Goal: Task Accomplishment & Management: Manage account settings

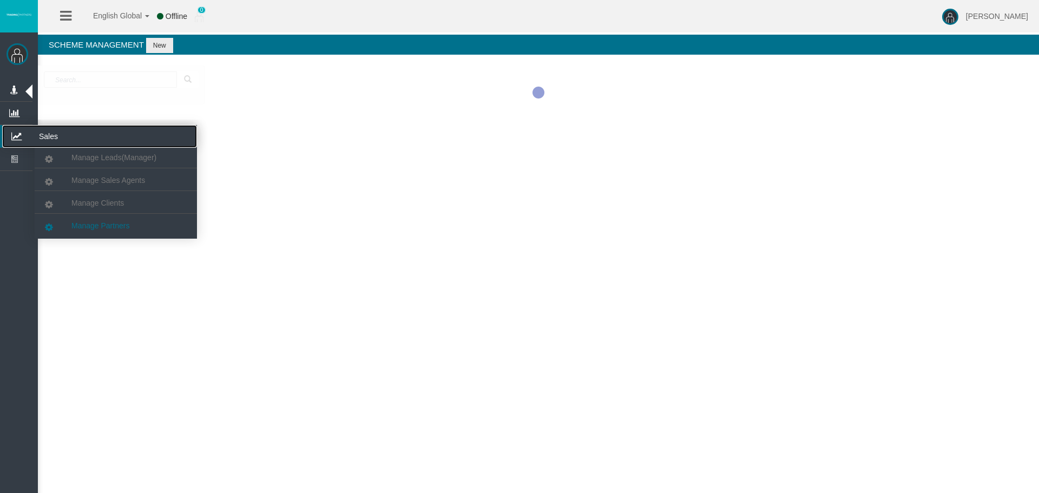
click at [17, 137] on icon at bounding box center [16, 136] width 29 height 23
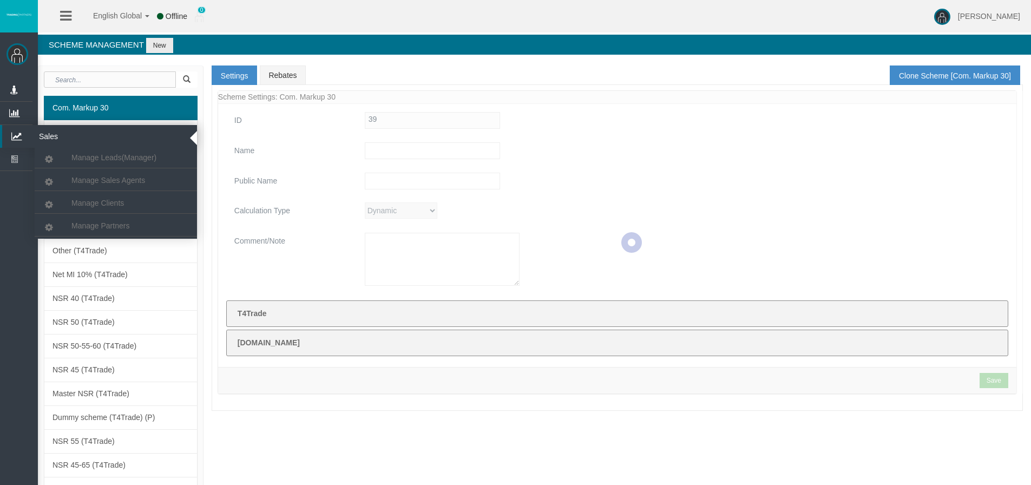
type input "Com. Markup 30"
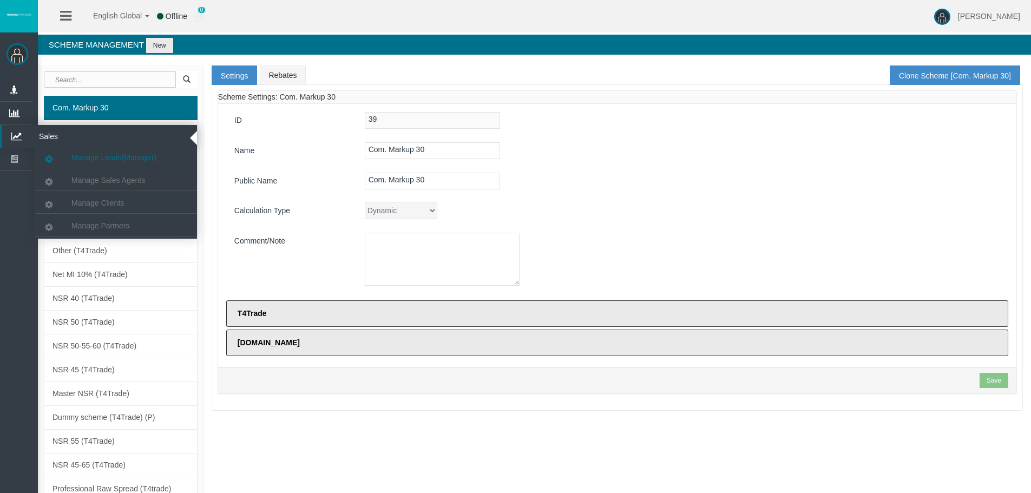
click at [17, 130] on icon at bounding box center [16, 136] width 29 height 23
click at [89, 221] on link "Manage Partners" at bounding box center [116, 225] width 162 height 19
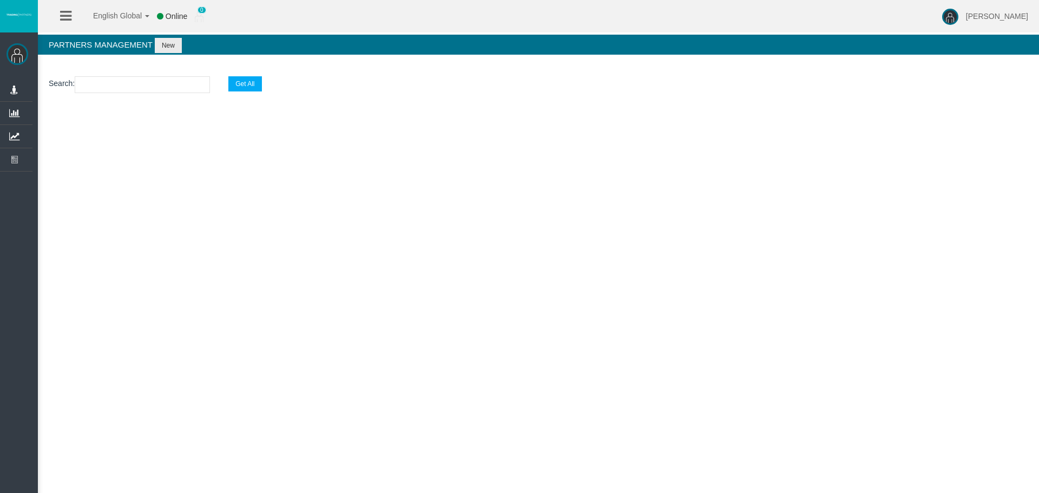
click at [100, 82] on input "text" at bounding box center [142, 84] width 135 height 17
paste input "19264177"
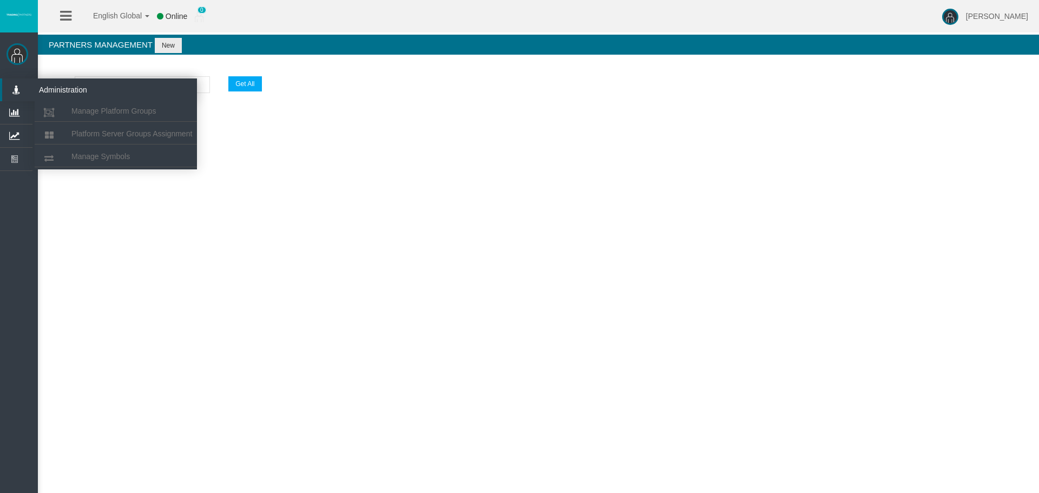
drag, startPoint x: 80, startPoint y: 85, endPoint x: 30, endPoint y: 85, distance: 49.3
click at [30, 85] on div "[PERSON_NAME] Administration Manage Platform Groups Platform Server Groups Assi…" at bounding box center [529, 82] width 1020 height 164
paste input "IBkkwej"
type input "IBkkwej"
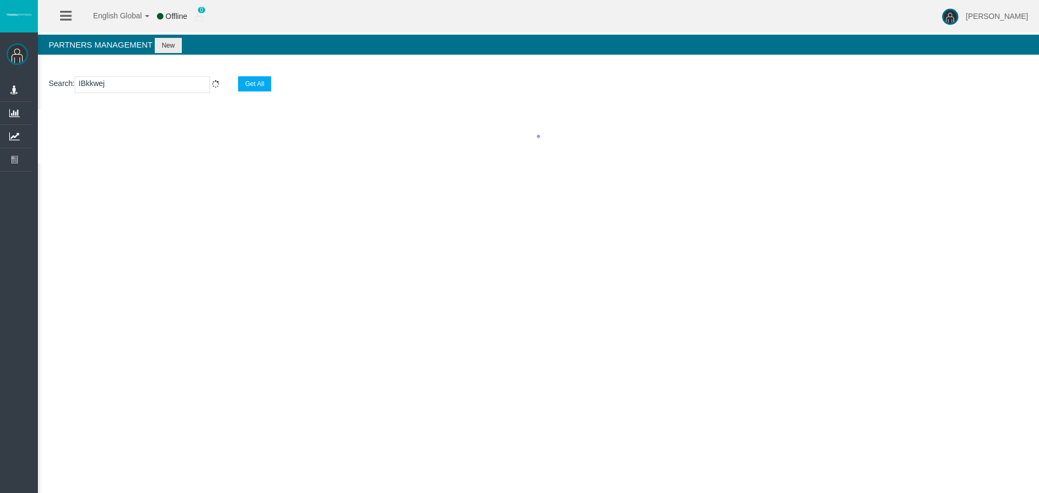
select select "25"
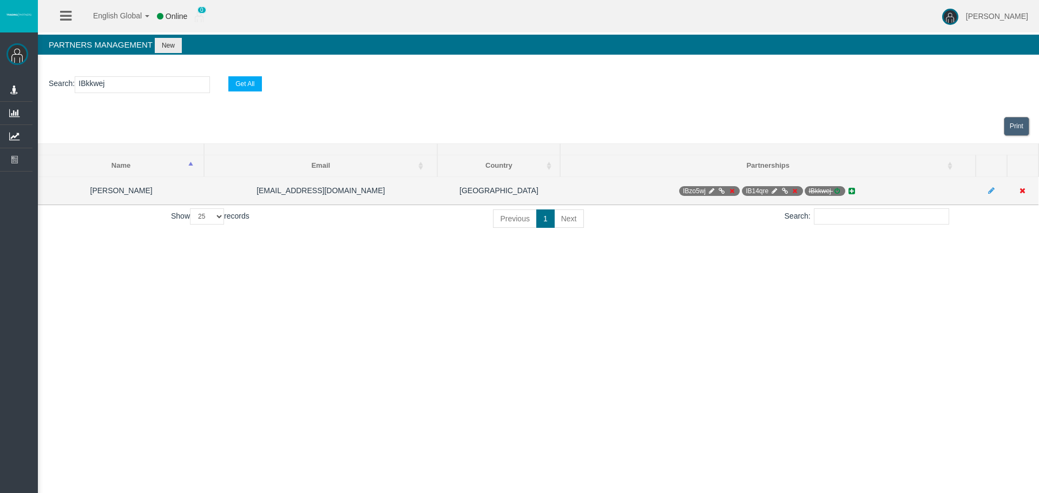
type input "IBkkwej"
click at [835, 188] on icon at bounding box center [837, 191] width 8 height 6
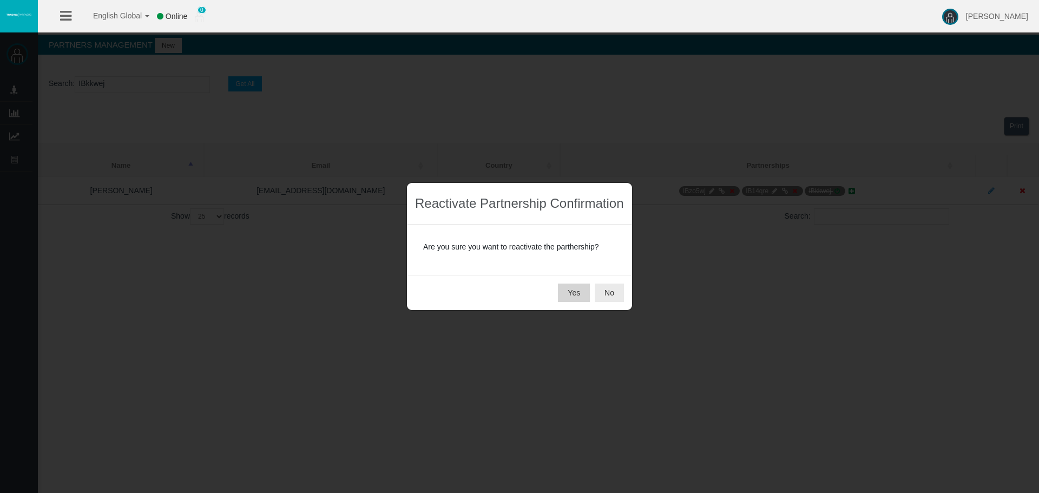
click at [571, 291] on button "Yes" at bounding box center [574, 293] width 32 height 18
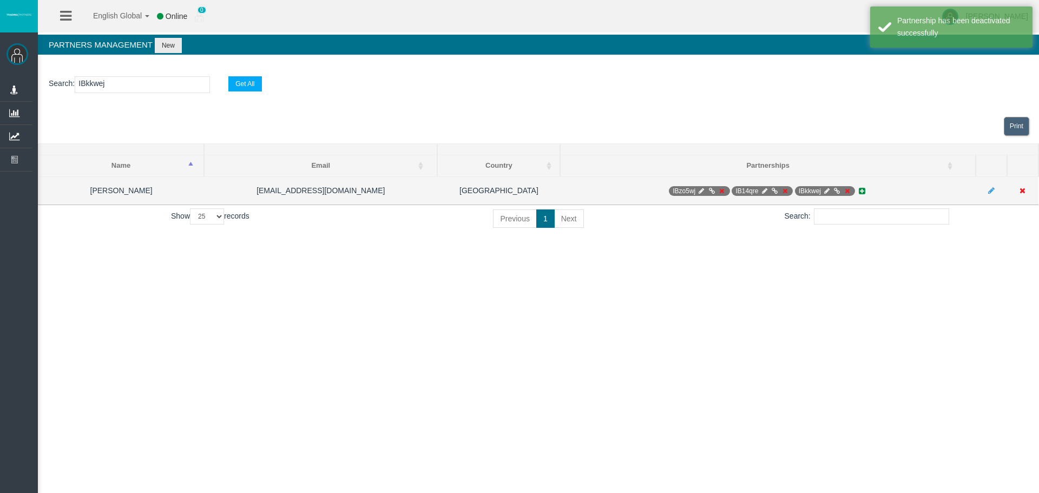
click at [828, 191] on icon at bounding box center [827, 191] width 8 height 6
select select "0"
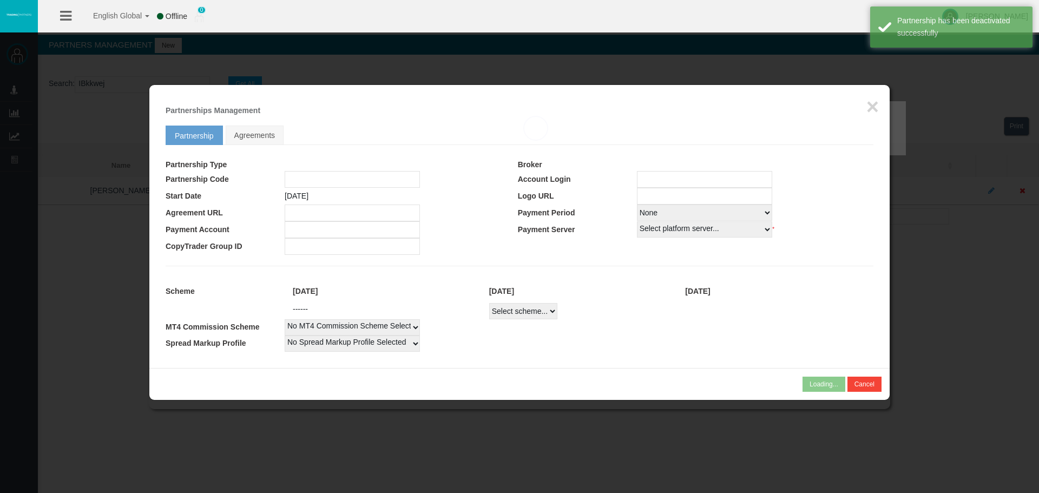
type input "IBkkwej"
type input "19267682"
select select "1"
type input "19267682"
select select "1"
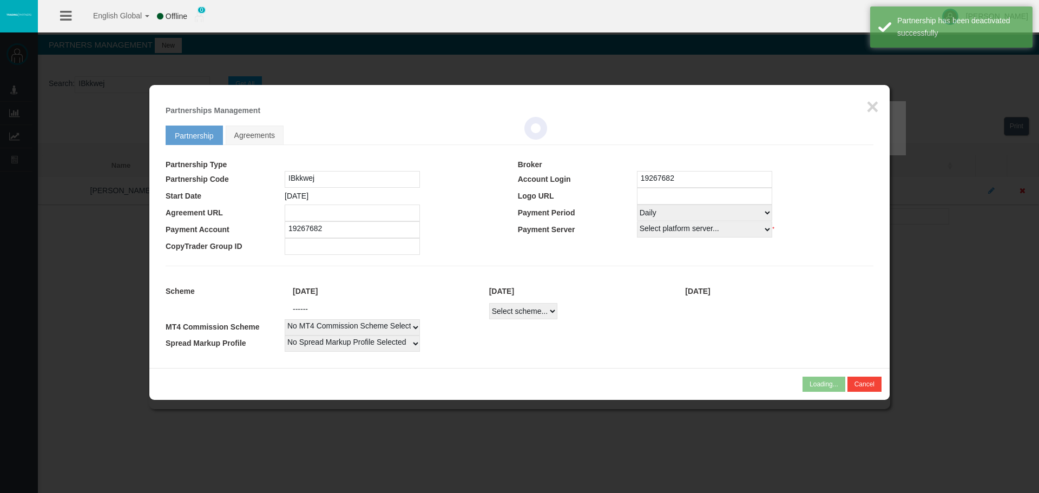
select select
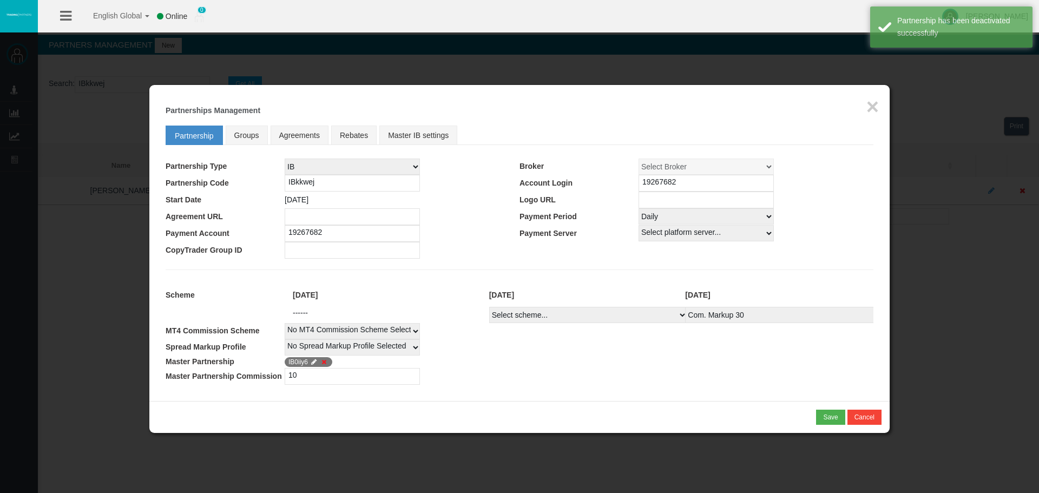
click at [325, 359] on icon at bounding box center [324, 362] width 8 height 6
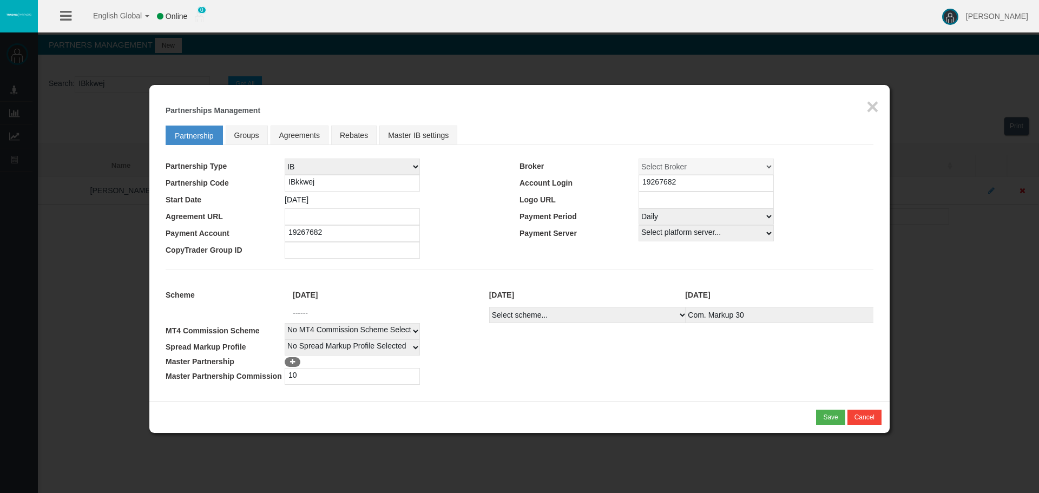
drag, startPoint x: 285, startPoint y: 377, endPoint x: 274, endPoint y: 377, distance: 10.8
click at [274, 377] on tr "Master Partnership Commission 10" at bounding box center [520, 376] width 708 height 17
click at [562, 317] on select "Select scheme... Com. Markup 30 Master 18.20% Master Standard Spread (T4Trade) …" at bounding box center [588, 315] width 198 height 16
select select
click at [489, 307] on select "Select scheme... Com. Markup 30 Master 18.20% Master Standard Spread (T4Trade) …" at bounding box center [588, 315] width 198 height 16
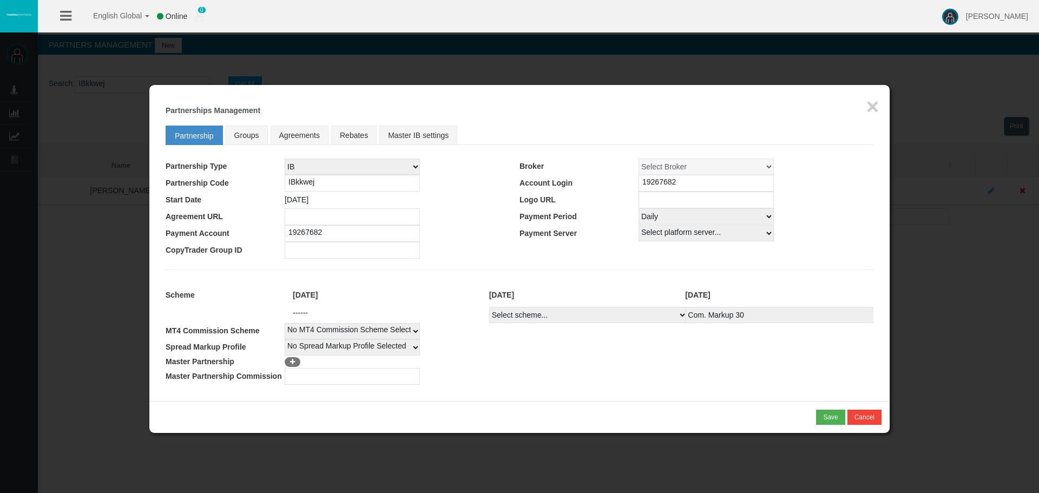
select select
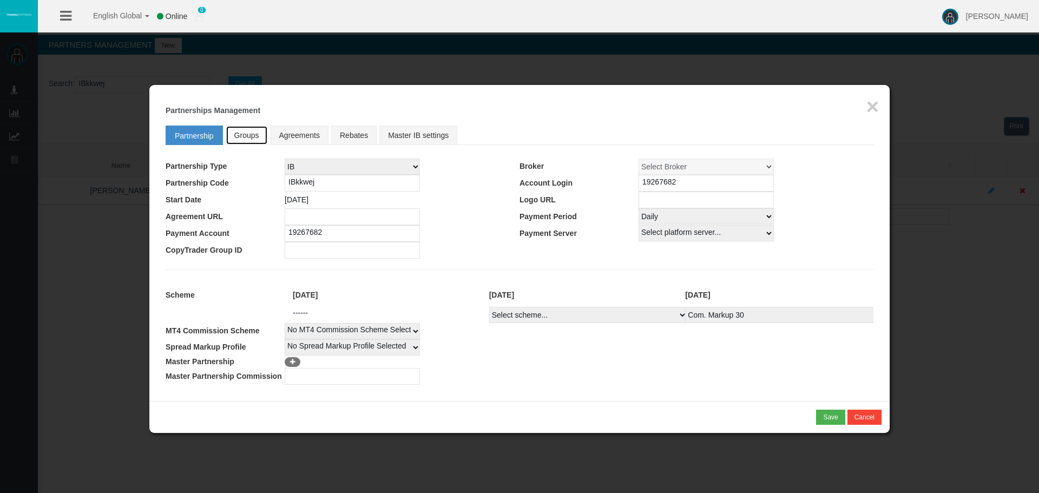
click at [256, 136] on span "Groups" at bounding box center [246, 135] width 25 height 9
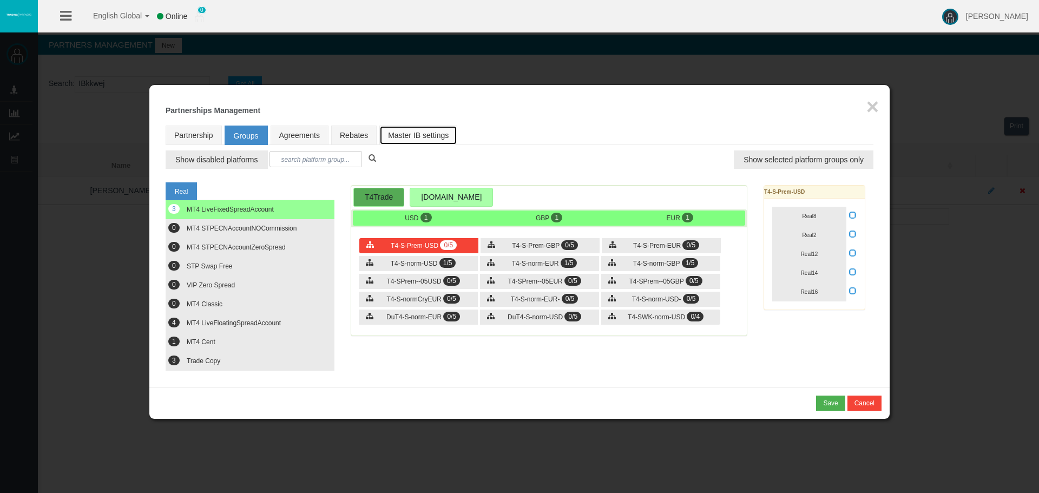
click at [394, 139] on link "Master IB settings" at bounding box center [418, 135] width 78 height 19
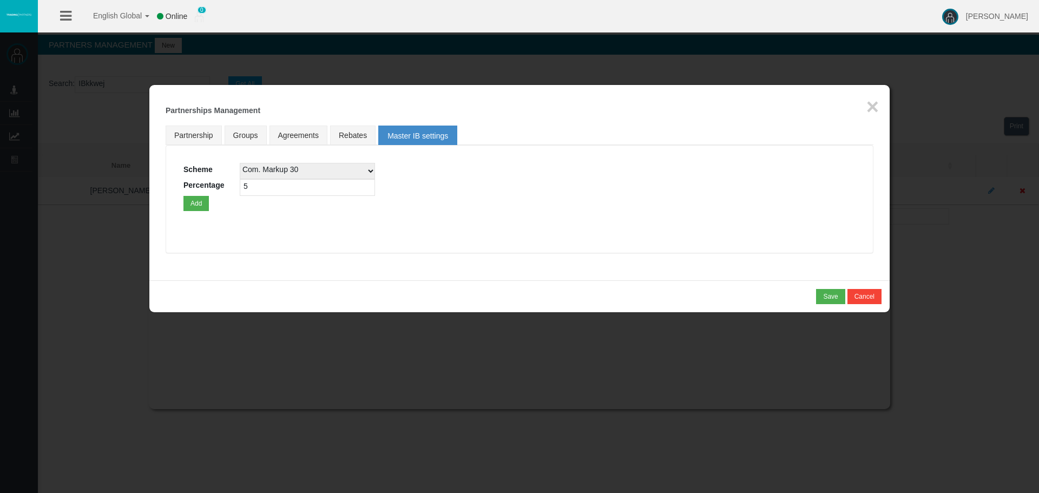
click at [370, 171] on select "Com. Markup 30 Master 18.20% Master Standard Spread (T4Trade) Pro Spread (T4Tra…" at bounding box center [307, 171] width 135 height 16
select select
click at [240, 163] on select "Com. Markup 30 Master 18.20% Master Standard Spread (T4Trade) Pro Spread (T4Tra…" at bounding box center [307, 171] width 135 height 16
drag, startPoint x: 277, startPoint y: 189, endPoint x: 223, endPoint y: 181, distance: 54.7
click at [223, 181] on div "Scheme Com. Markup 30 Master 18.20% Master Standard Spread (T4Trade) Pro Spread…" at bounding box center [520, 187] width 672 height 48
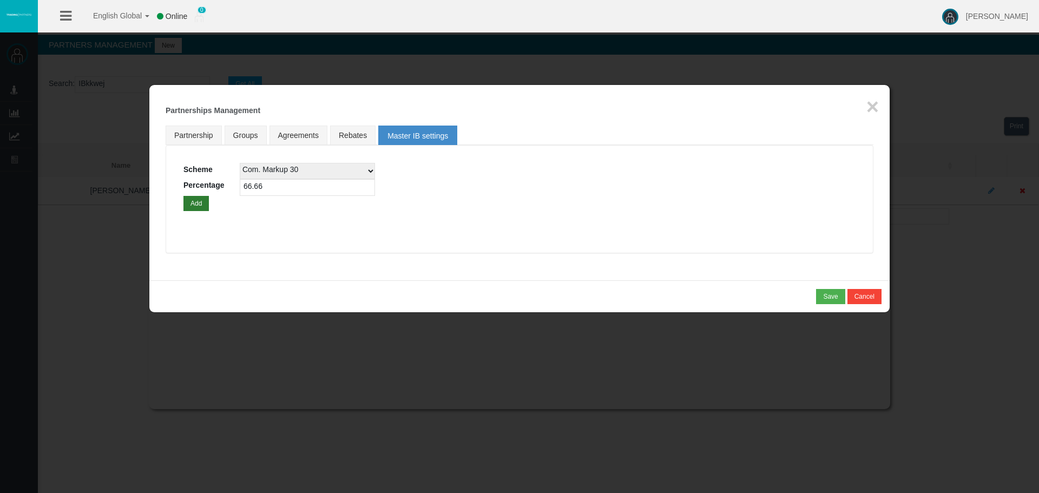
type input "66.66"
click at [196, 206] on button "Add" at bounding box center [196, 203] width 25 height 15
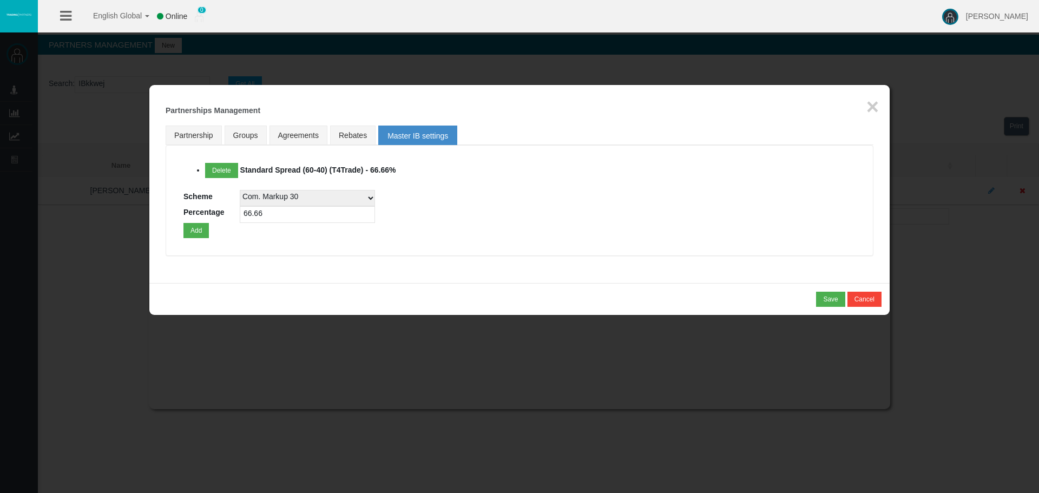
click at [290, 260] on fieldset "Partnership Groups Agreements Rebates Master IB settings Loading... Delete Stan…" at bounding box center [520, 193] width 708 height 147
click at [252, 128] on link "Groups" at bounding box center [246, 135] width 42 height 19
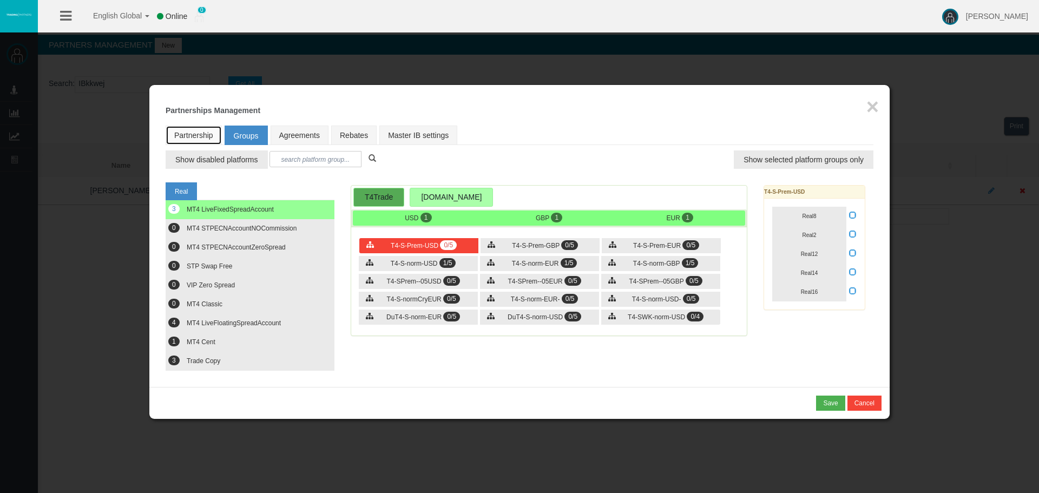
click at [193, 132] on link "Partnership" at bounding box center [194, 135] width 56 height 19
select select "1"
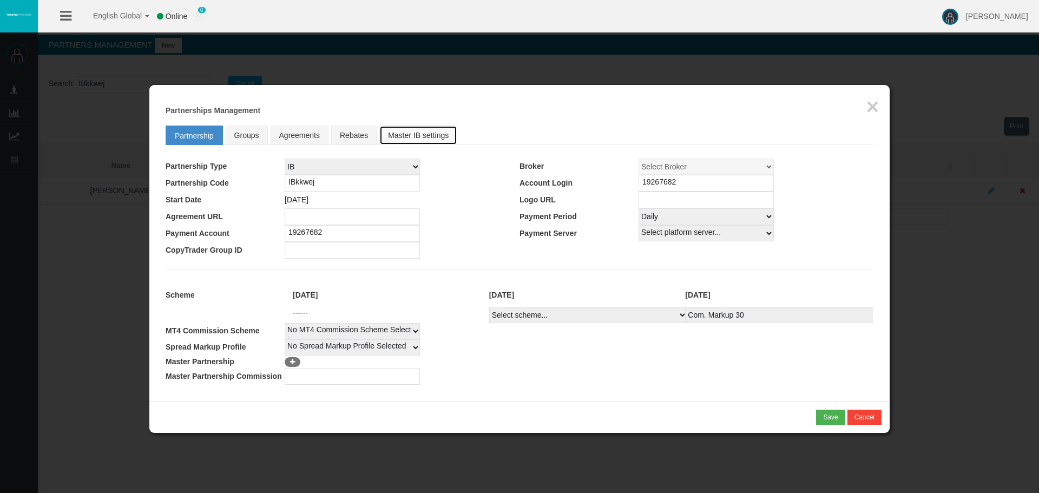
click at [414, 138] on link "Master IB settings" at bounding box center [418, 135] width 78 height 19
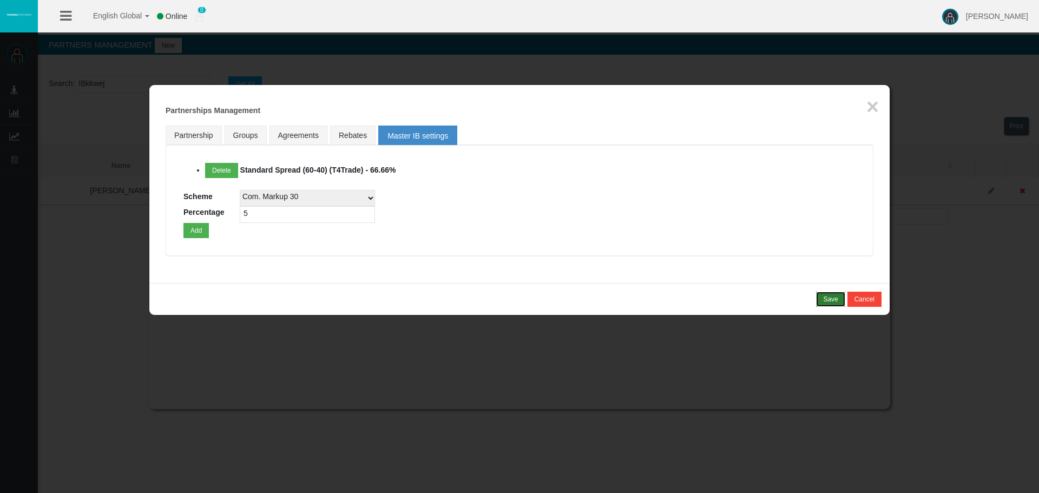
click at [826, 296] on div "Save" at bounding box center [830, 299] width 15 height 10
click at [813, 298] on button "Confirm" at bounding box center [827, 299] width 37 height 15
